Goal: Task Accomplishment & Management: Manage account settings

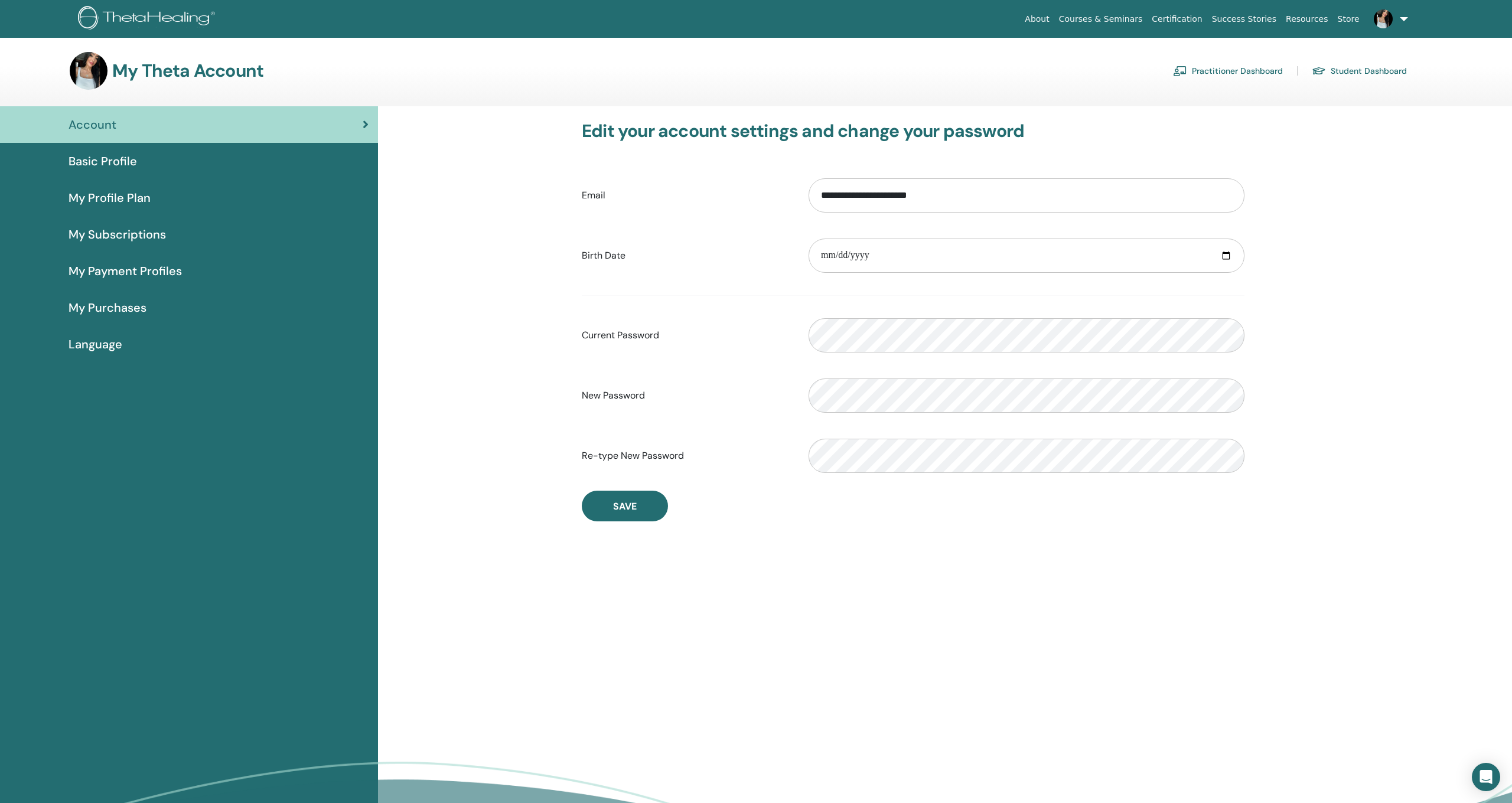
click at [83, 58] on img at bounding box center [89, 71] width 38 height 38
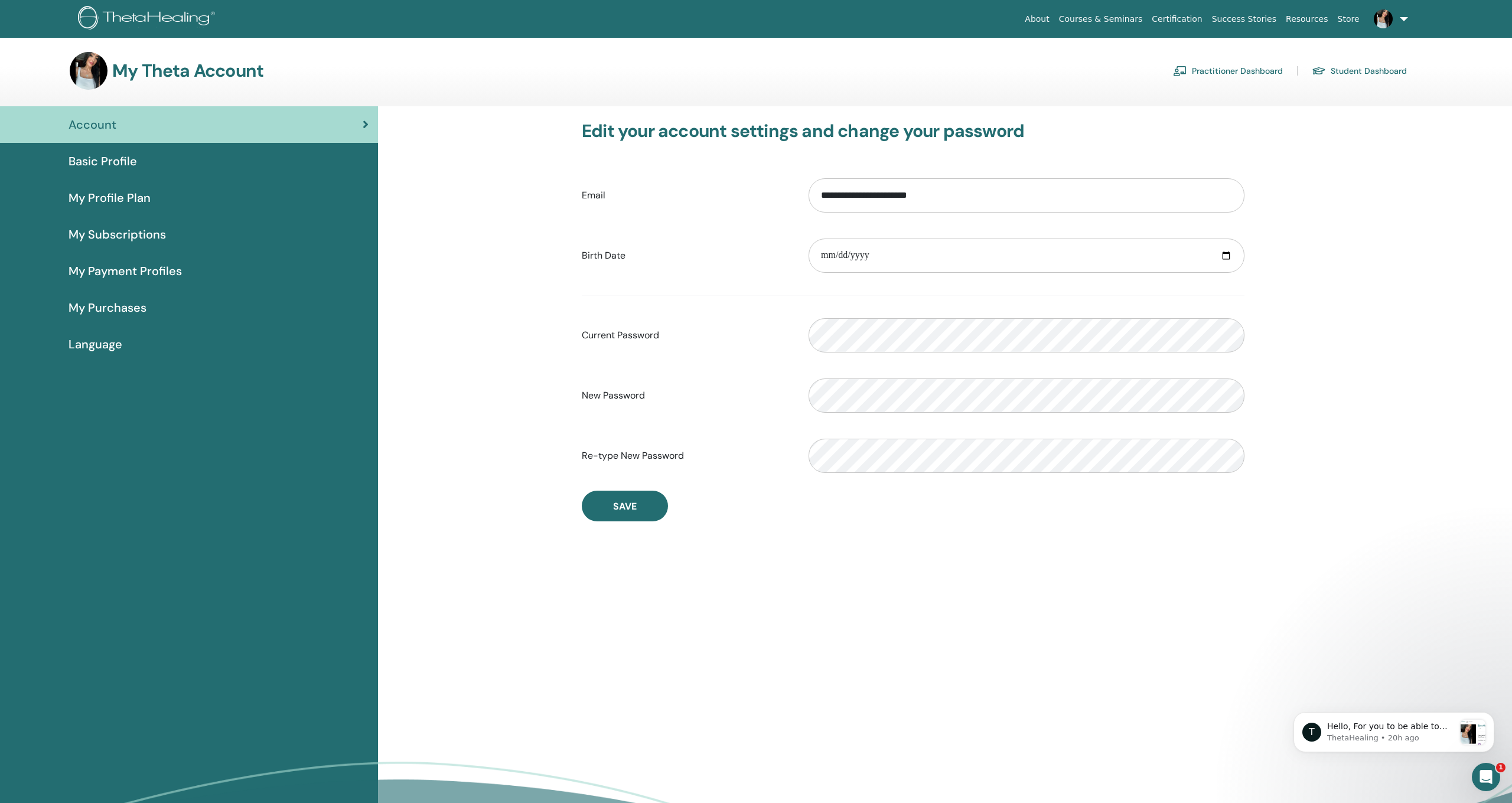
click at [148, 116] on div "Account" at bounding box center [189, 125] width 359 height 18
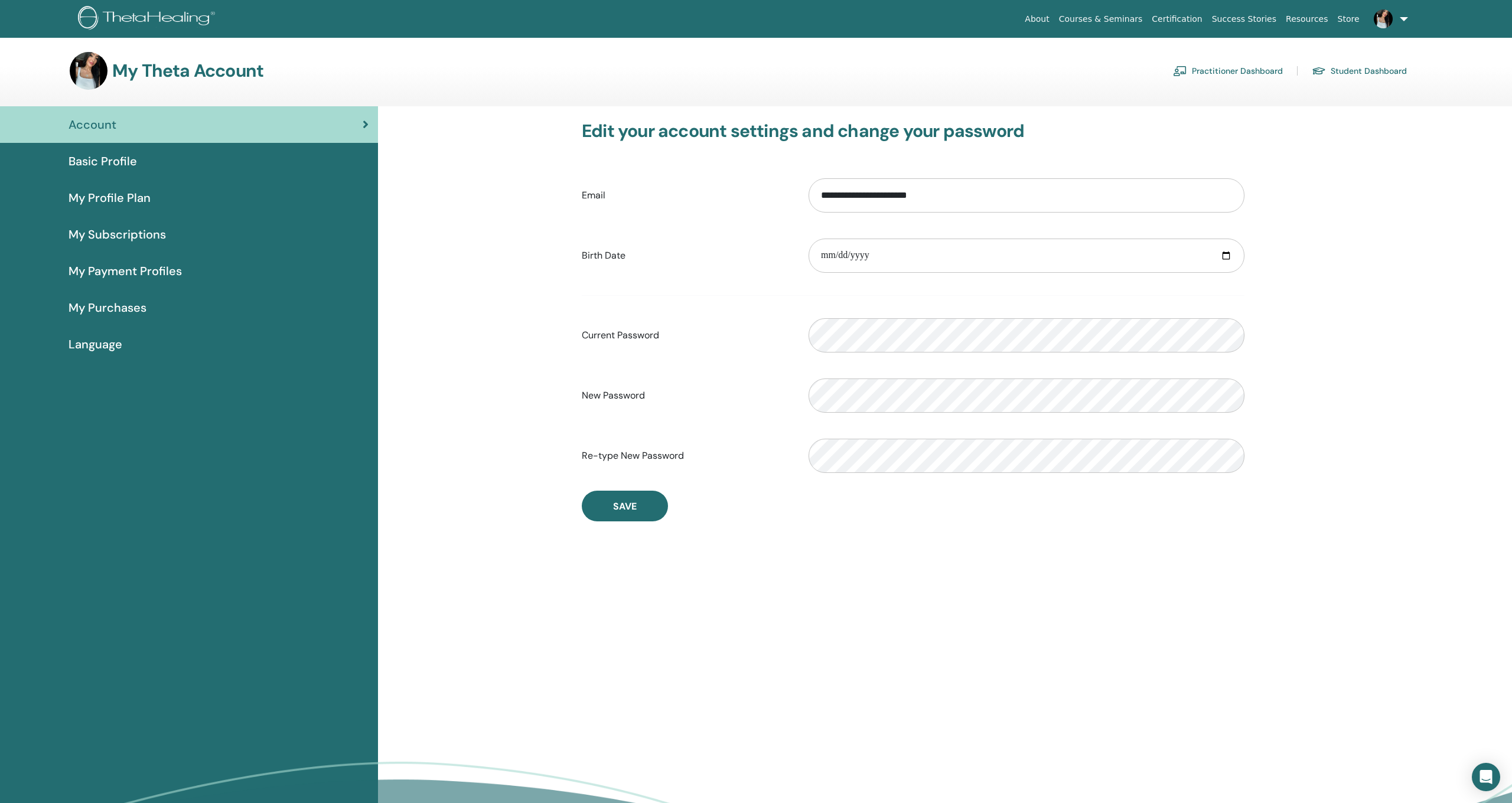
click at [106, 159] on span "Basic Profile" at bounding box center [103, 161] width 69 height 18
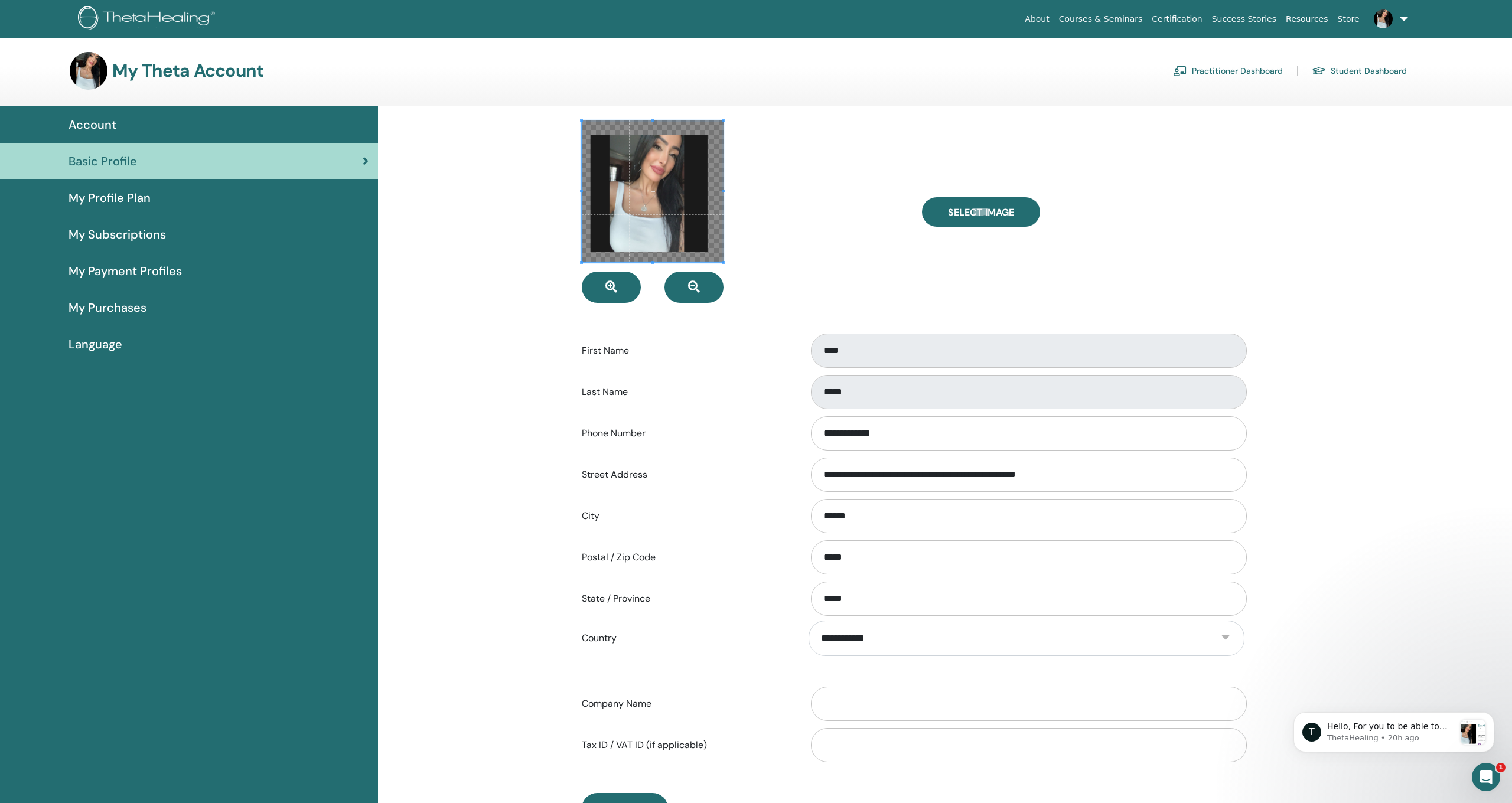
click at [632, 205] on span at bounding box center [652, 191] width 142 height 142
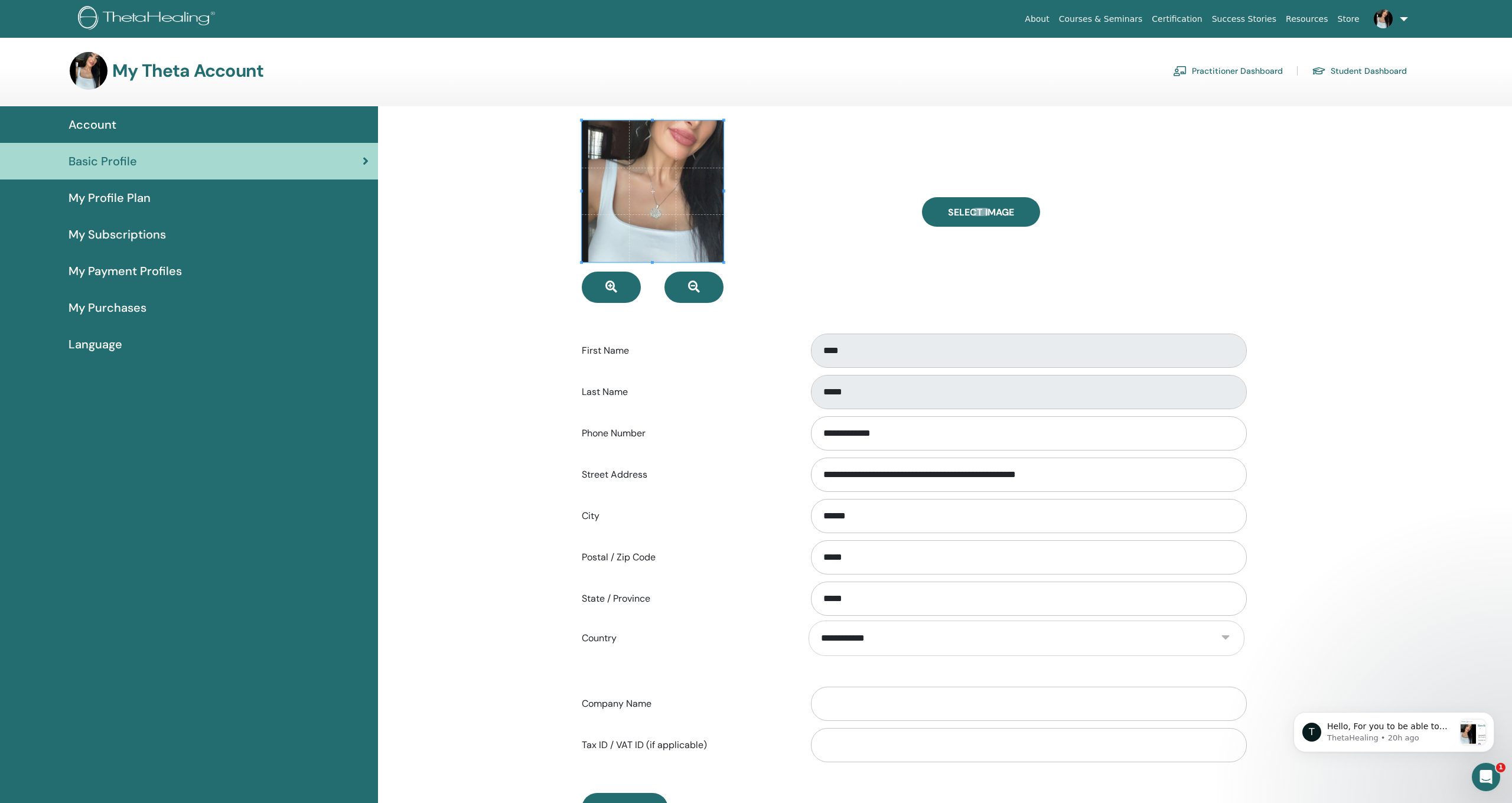
click at [632, 205] on span at bounding box center [652, 191] width 142 height 142
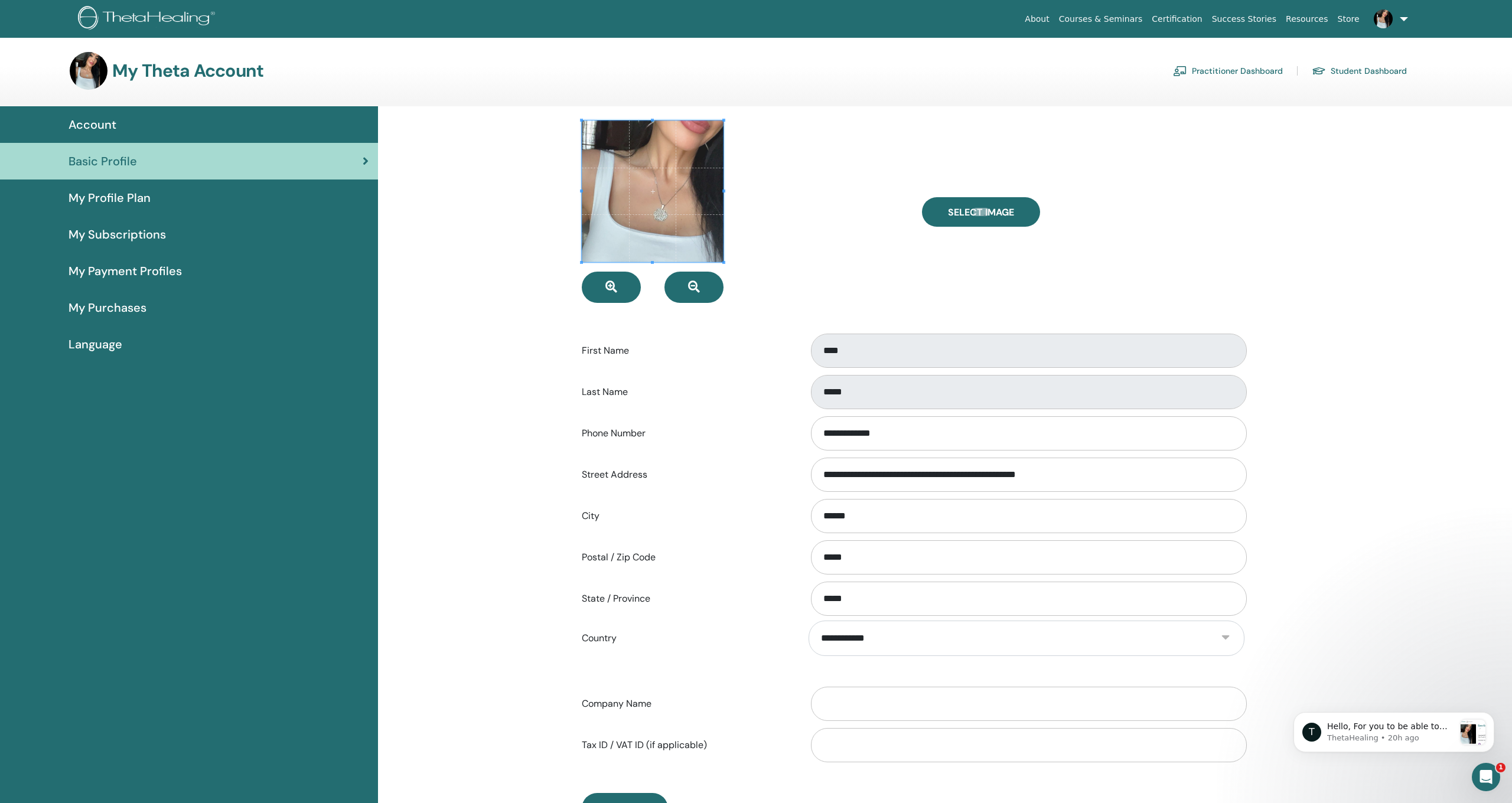
click at [632, 205] on span at bounding box center [652, 191] width 142 height 142
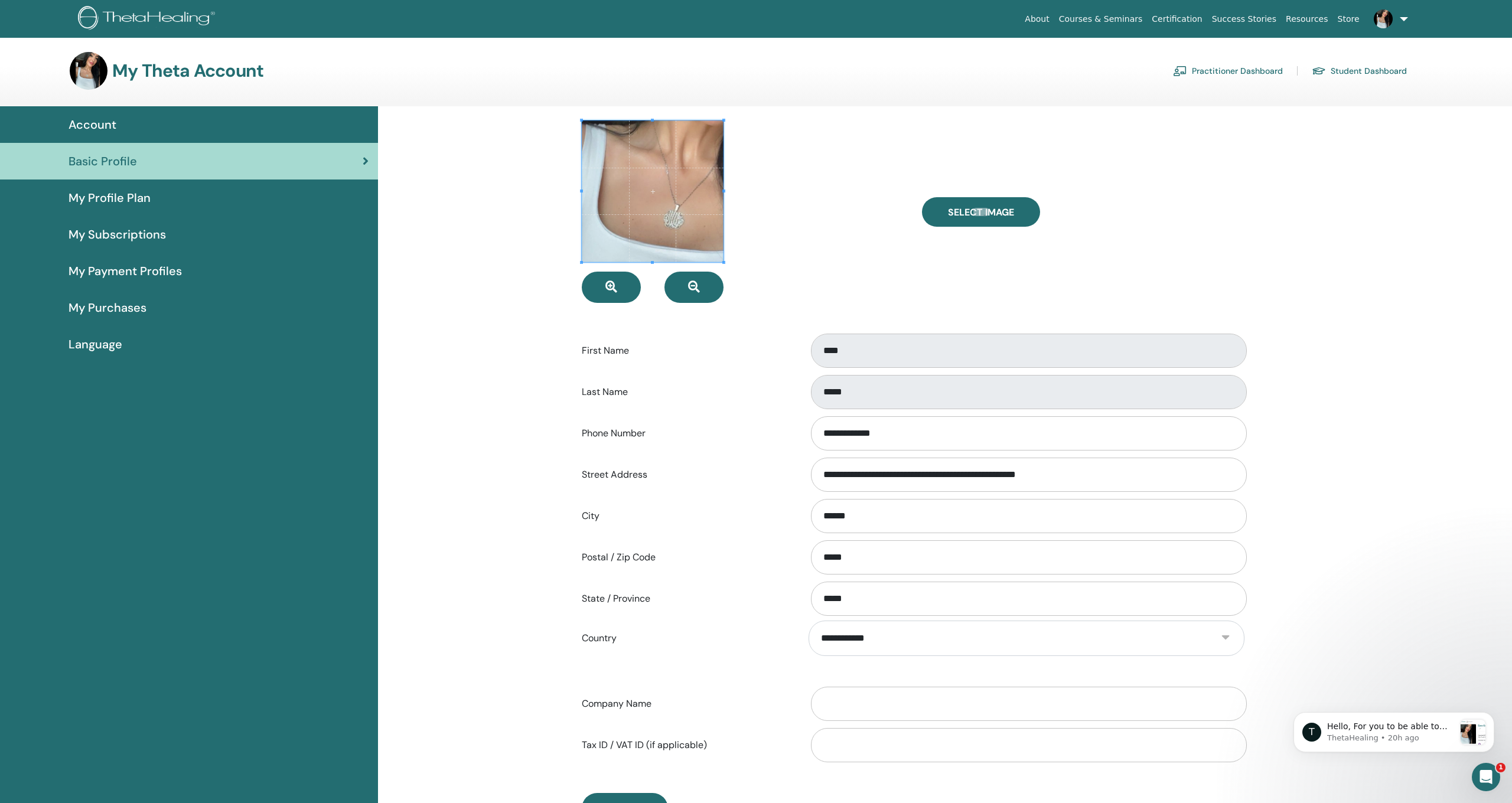
click at [632, 205] on span at bounding box center [652, 191] width 142 height 142
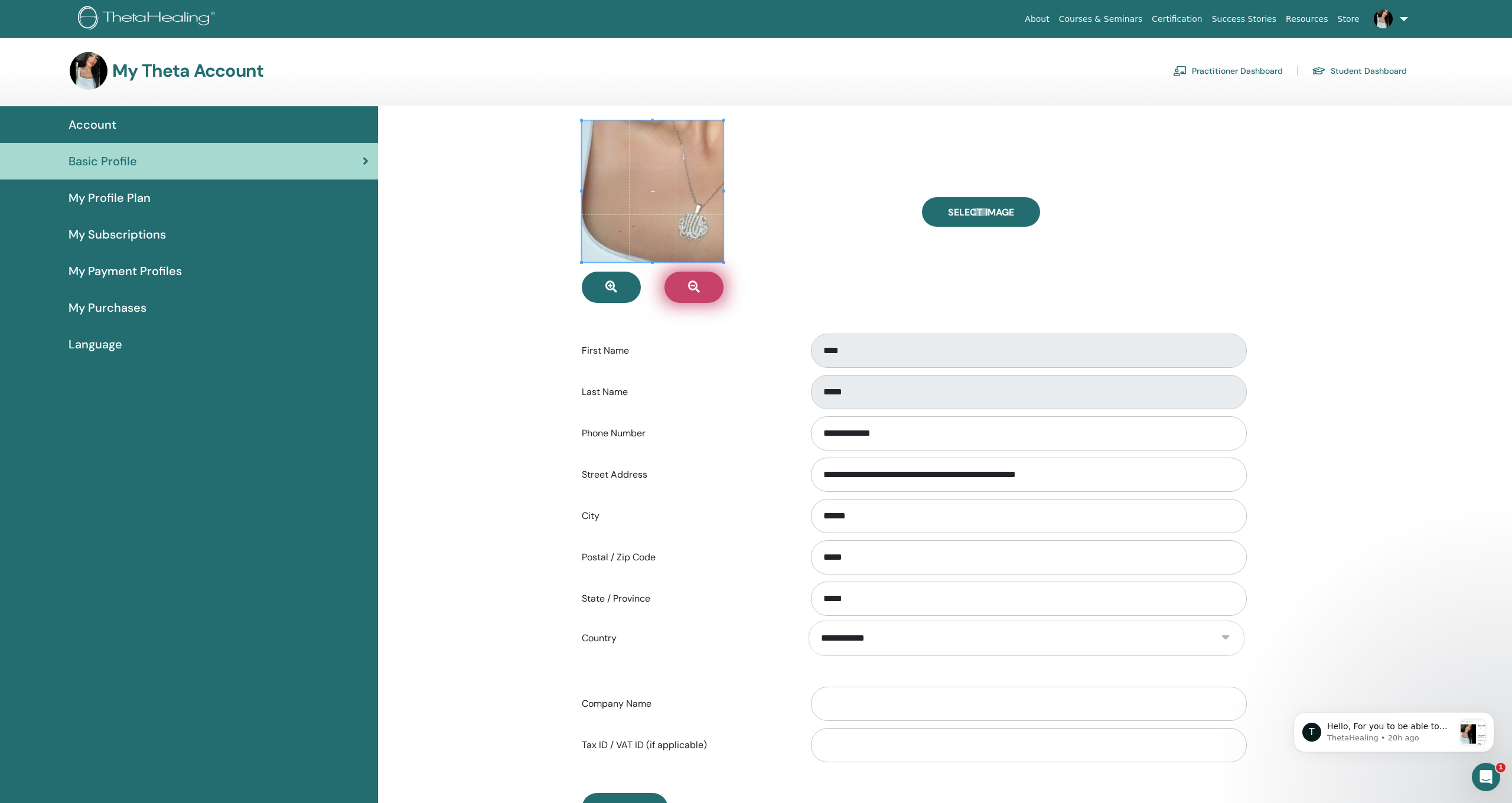
click at [702, 284] on button "button" at bounding box center [694, 287] width 59 height 32
click at [701, 284] on button "button" at bounding box center [694, 287] width 59 height 32
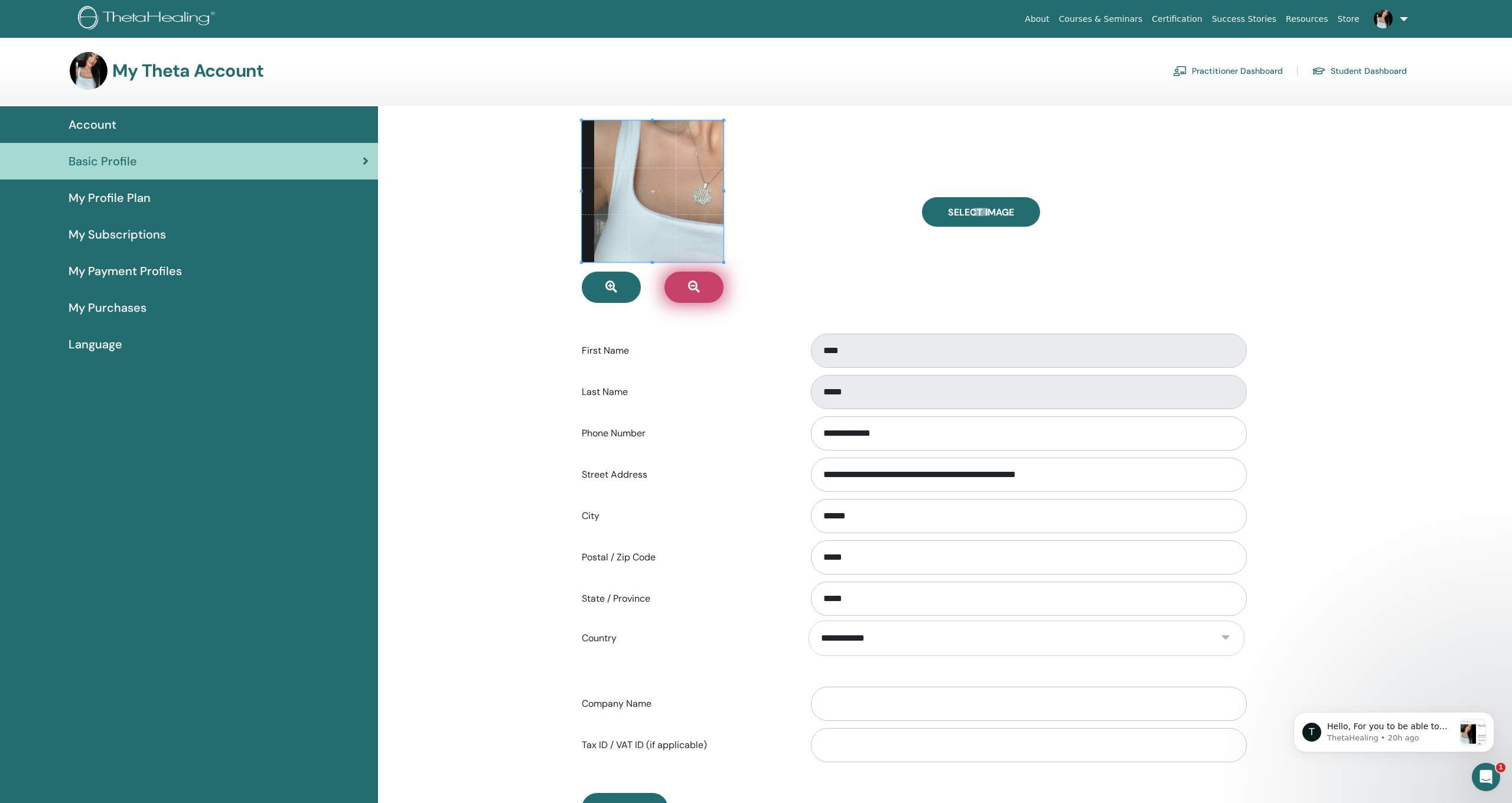
click at [701, 284] on button "button" at bounding box center [694, 287] width 59 height 32
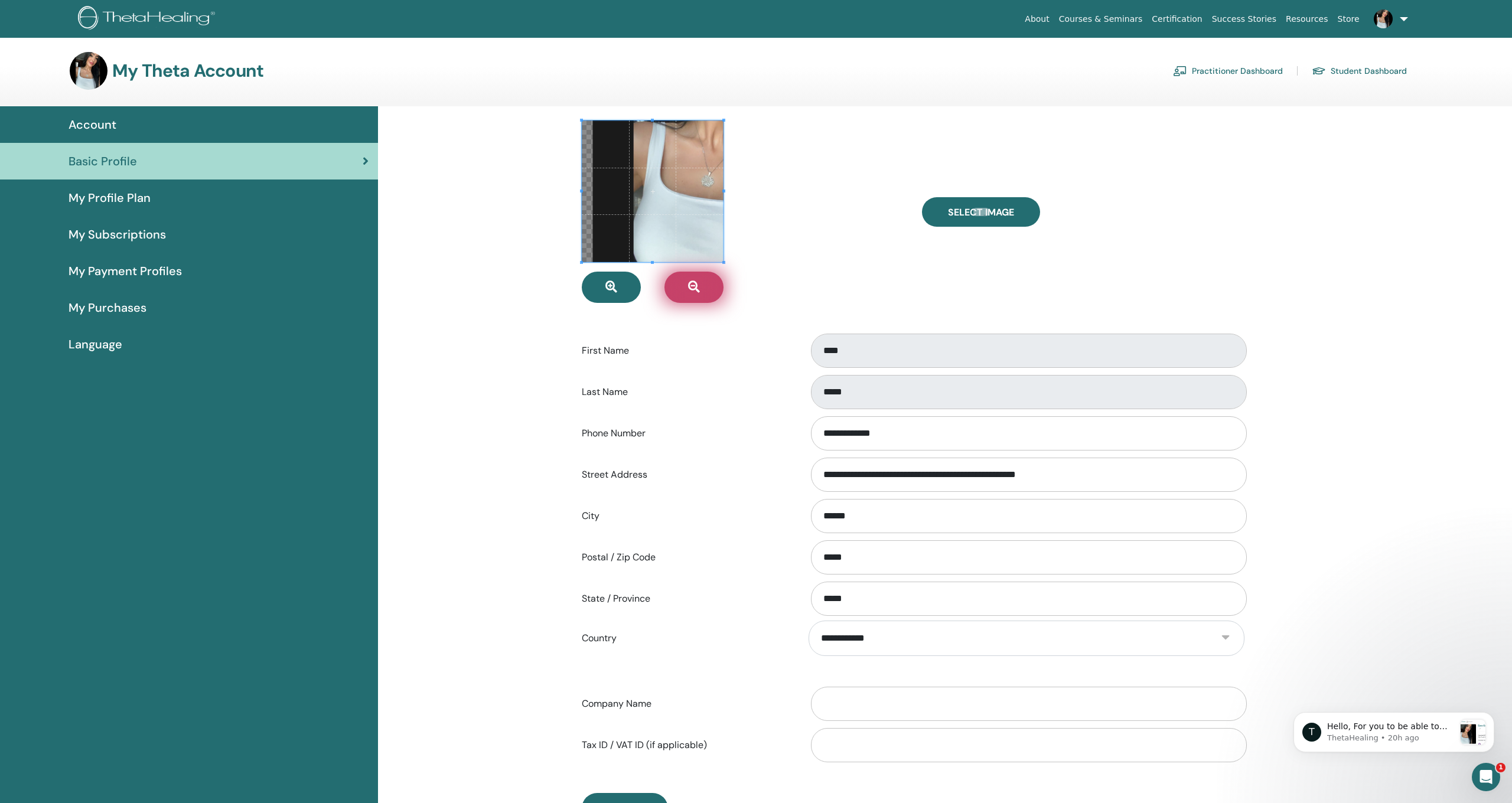
click at [701, 284] on button "button" at bounding box center [694, 287] width 59 height 32
drag, startPoint x: 701, startPoint y: 284, endPoint x: 702, endPoint y: 278, distance: 6.1
click at [701, 284] on button "button" at bounding box center [694, 287] width 59 height 32
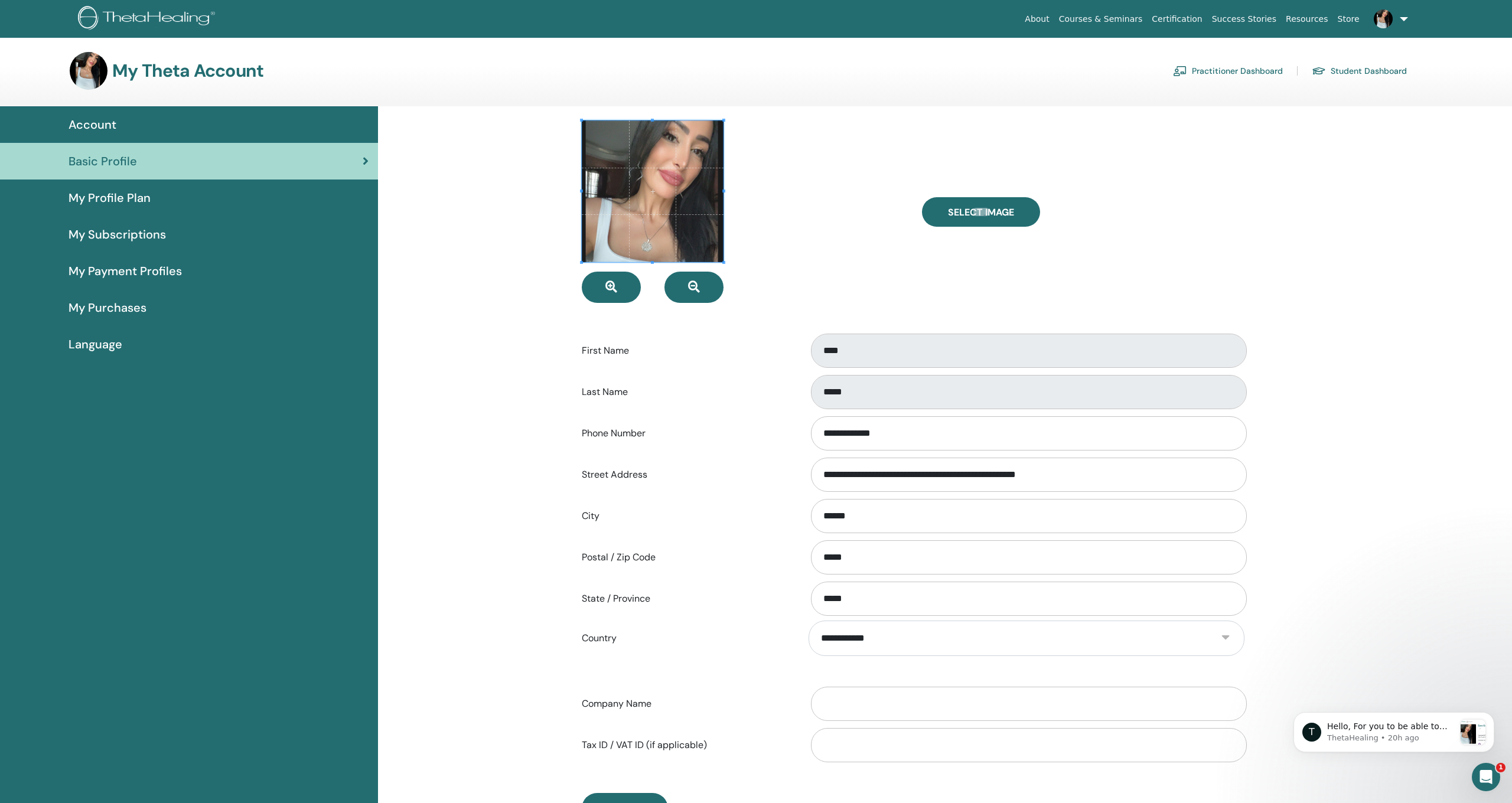
click at [625, 272] on div at bounding box center [743, 211] width 340 height 182
click at [680, 272] on button "button" at bounding box center [694, 287] width 59 height 32
click at [680, 272] on button "button" at bounding box center [694, 287] width 59 height 32
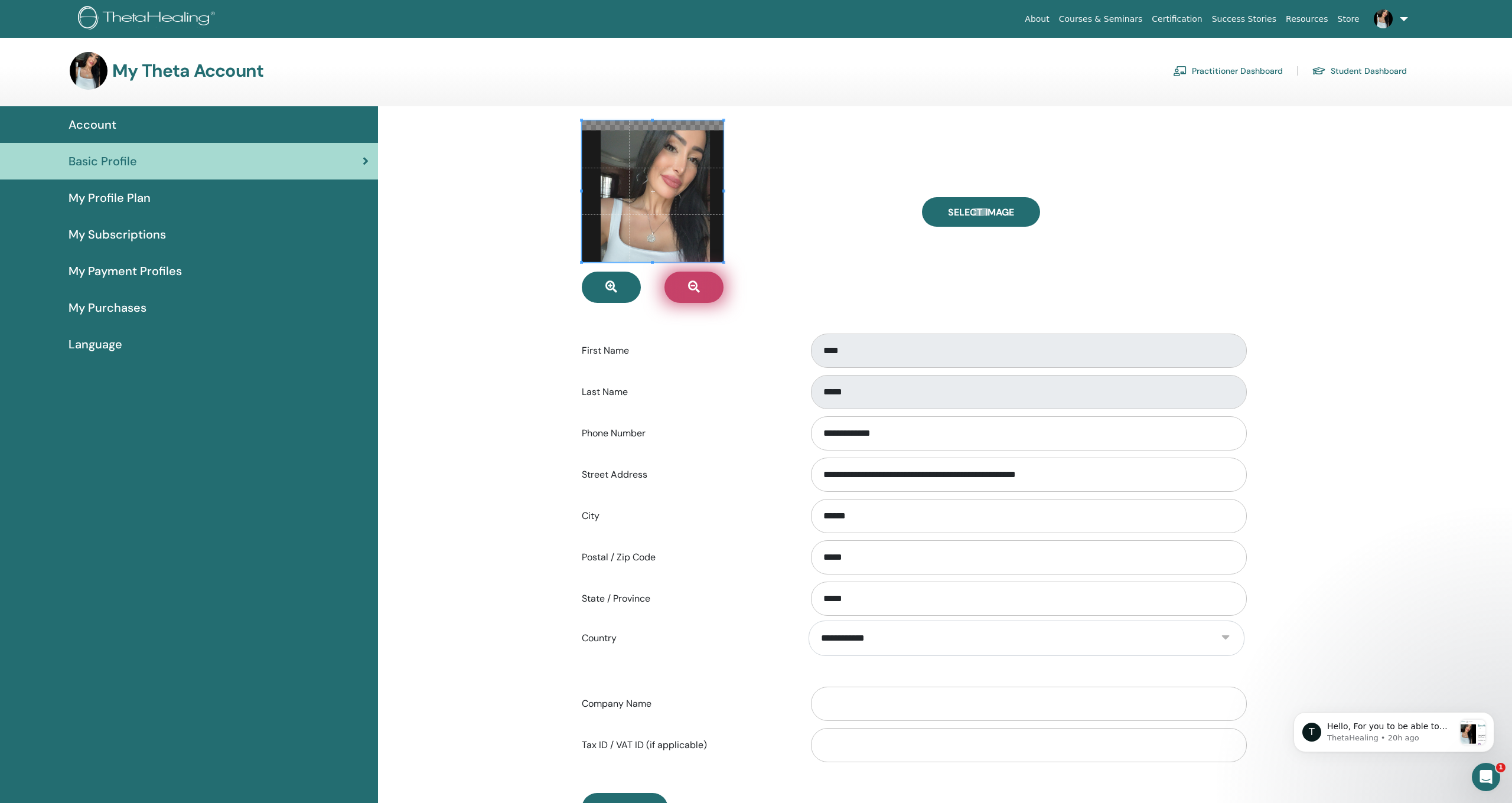
click at [680, 272] on button "button" at bounding box center [694, 287] width 59 height 32
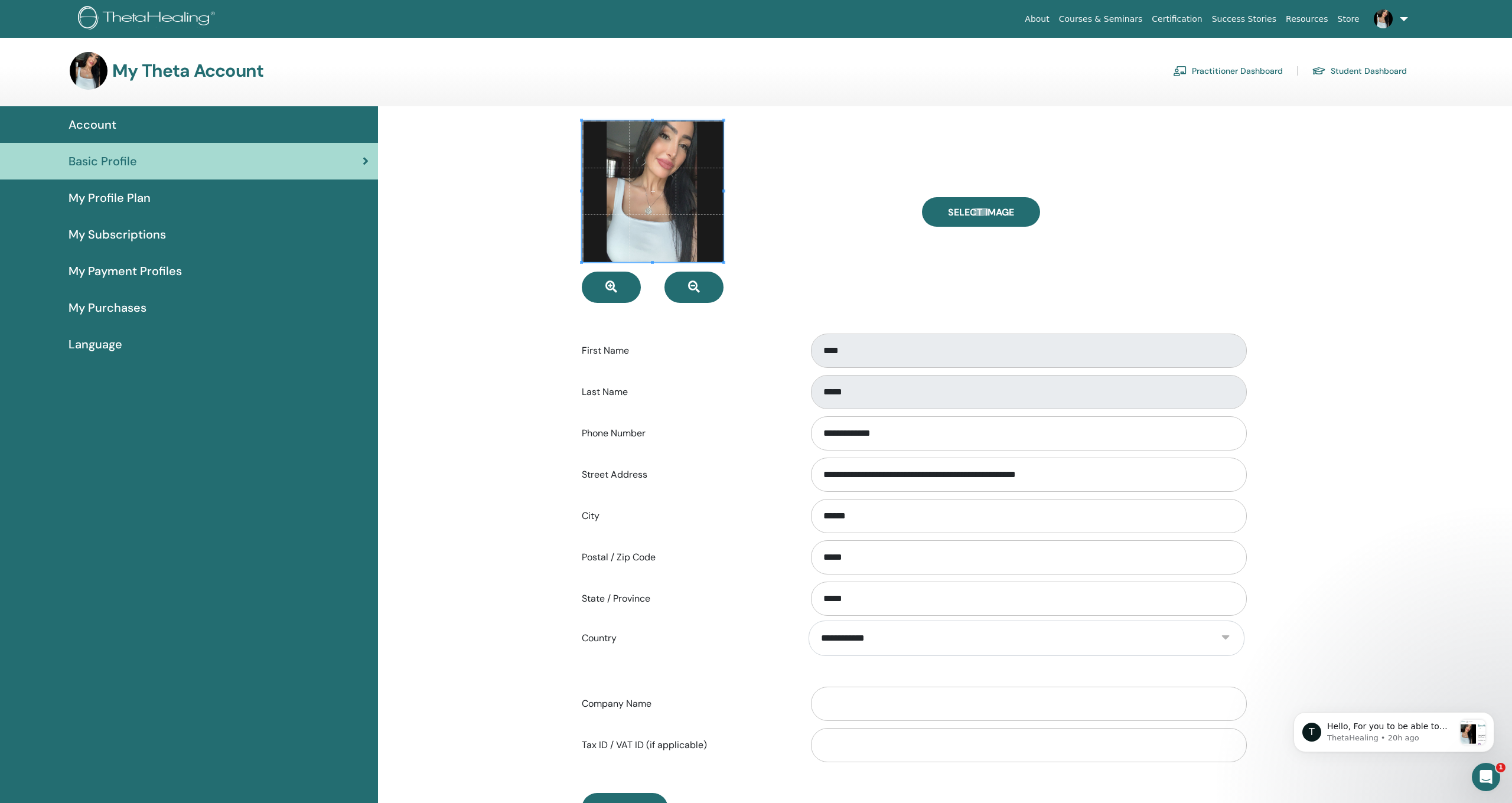
click at [655, 188] on span at bounding box center [652, 191] width 142 height 142
